Goal: Task Accomplishment & Management: Complete application form

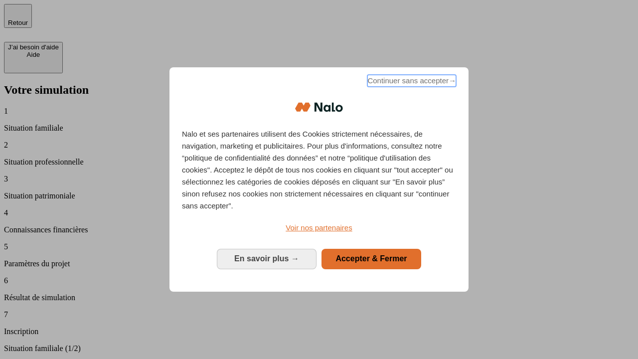
click at [411, 82] on span "Continuer sans accepter →" at bounding box center [411, 81] width 89 height 12
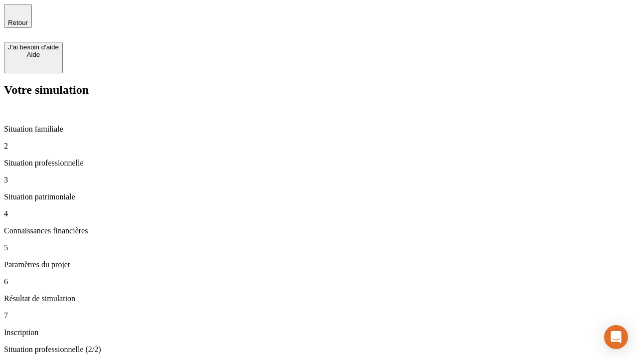
type input "30 000"
type input "1 000"
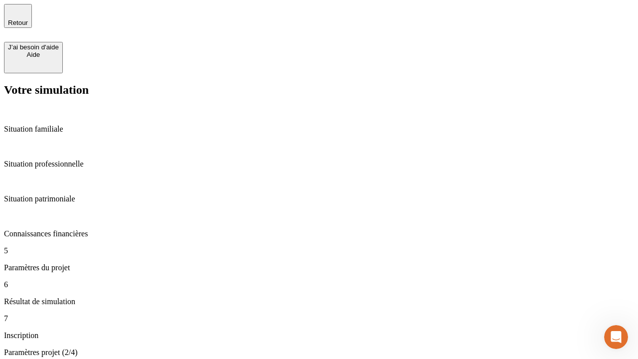
type input "65"
type input "5 000"
type input "640"
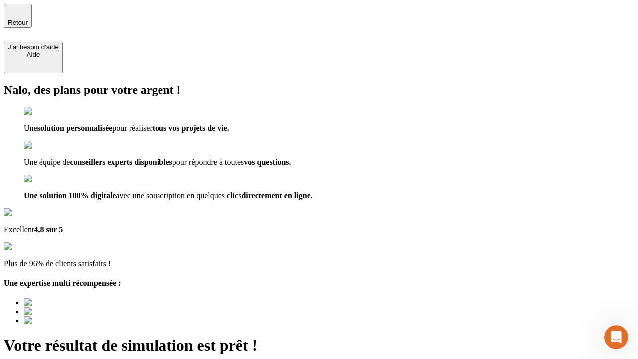
type input "[EMAIL_ADDRESS][DOMAIN_NAME]"
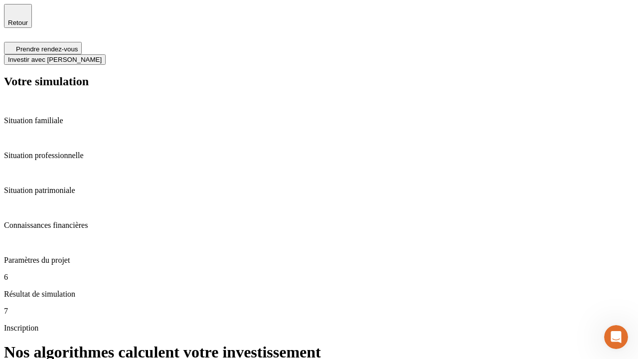
click at [102, 56] on span "Investir avec [PERSON_NAME]" at bounding box center [55, 59] width 94 height 7
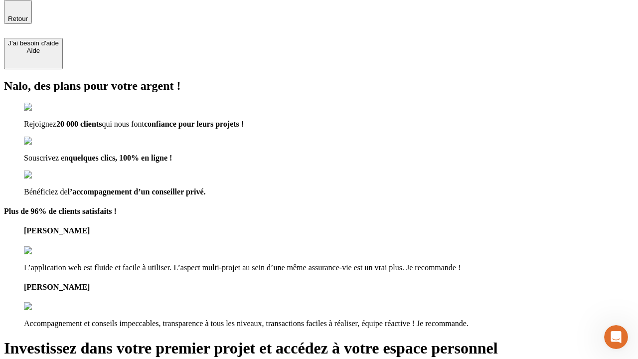
scroll to position [3, 0]
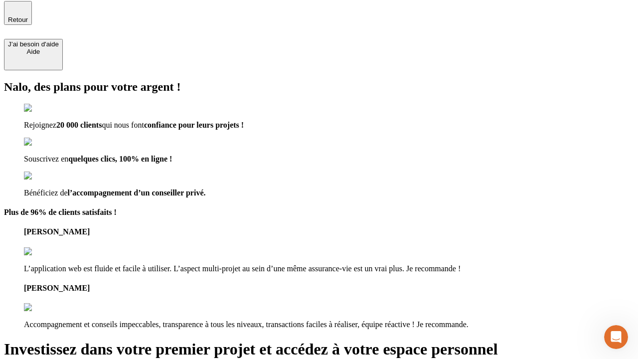
type input "[PERSON_NAME][EMAIL_ADDRESS][DOMAIN_NAME]"
